Goal: Transaction & Acquisition: Book appointment/travel/reservation

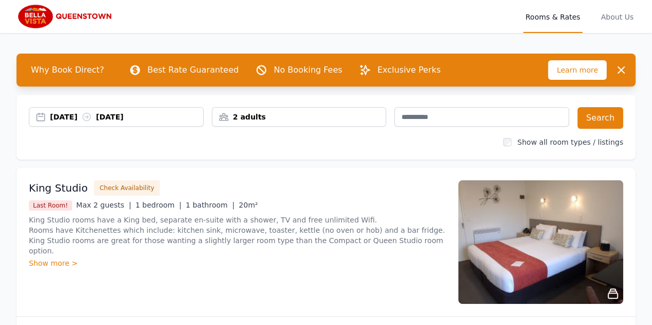
click at [74, 119] on div "[DATE] [DATE]" at bounding box center [126, 117] width 153 height 10
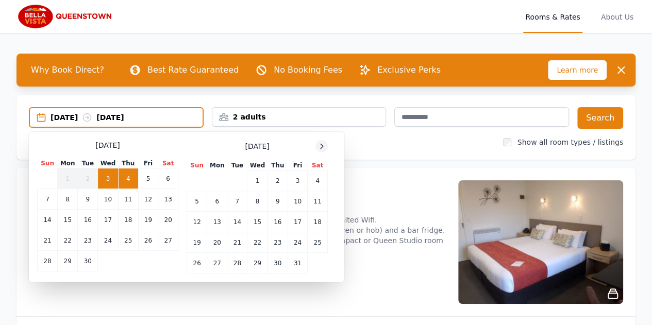
click at [324, 148] on icon at bounding box center [321, 146] width 8 height 8
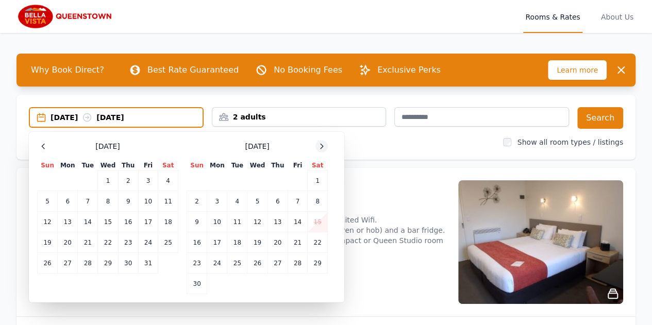
click at [324, 148] on icon at bounding box center [321, 146] width 8 height 8
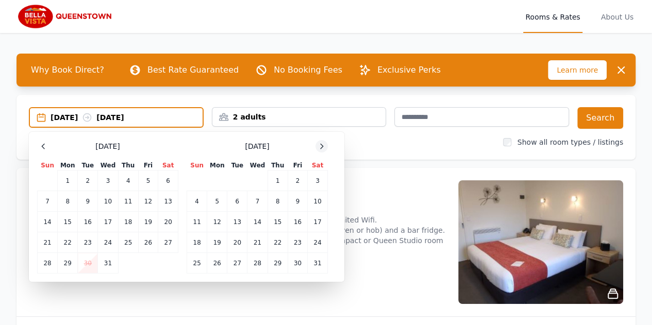
click at [324, 148] on icon at bounding box center [321, 146] width 8 height 8
click at [318, 180] on td "7" at bounding box center [318, 181] width 20 height 21
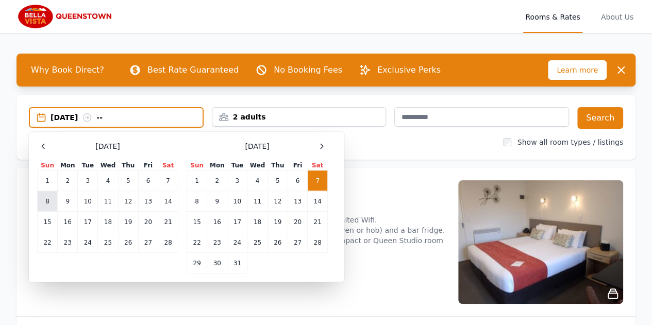
click at [45, 202] on td "8" at bounding box center [48, 201] width 20 height 21
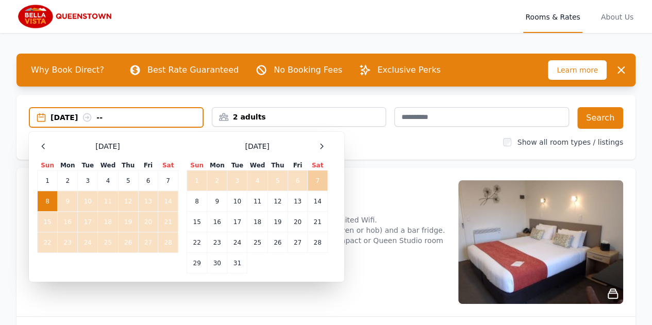
click at [319, 180] on td "7" at bounding box center [318, 181] width 20 height 21
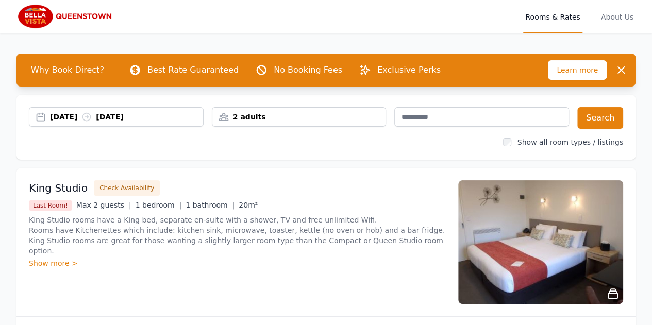
click at [73, 117] on div "[DATE] [DATE]" at bounding box center [126, 117] width 153 height 10
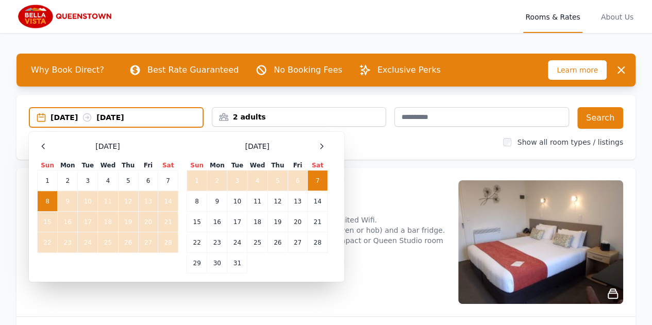
click at [318, 183] on td "7" at bounding box center [318, 181] width 20 height 21
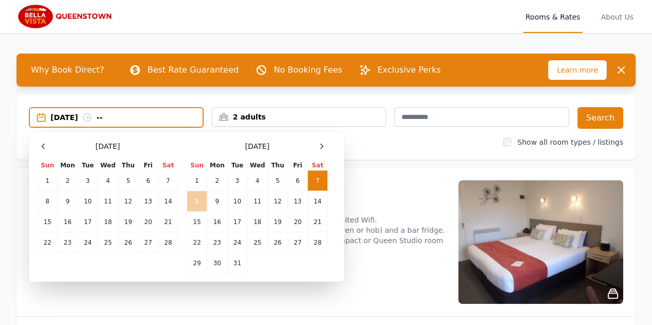
click at [193, 202] on td "8" at bounding box center [197, 201] width 20 height 21
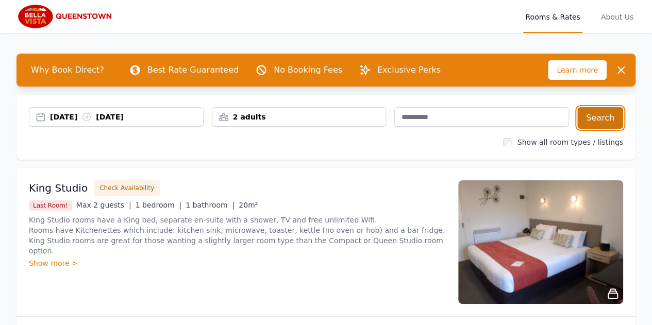
click at [600, 121] on button "Search" at bounding box center [600, 118] width 46 height 22
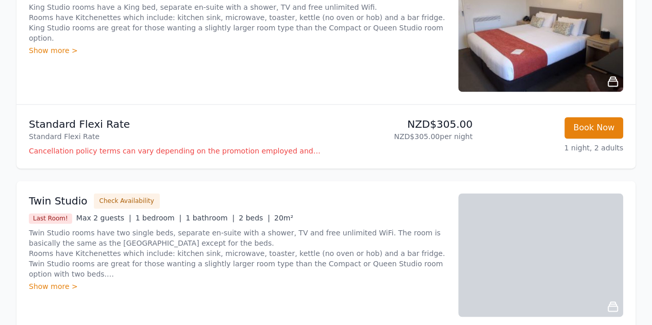
scroll to position [670, 0]
